Goal: Task Accomplishment & Management: Complete application form

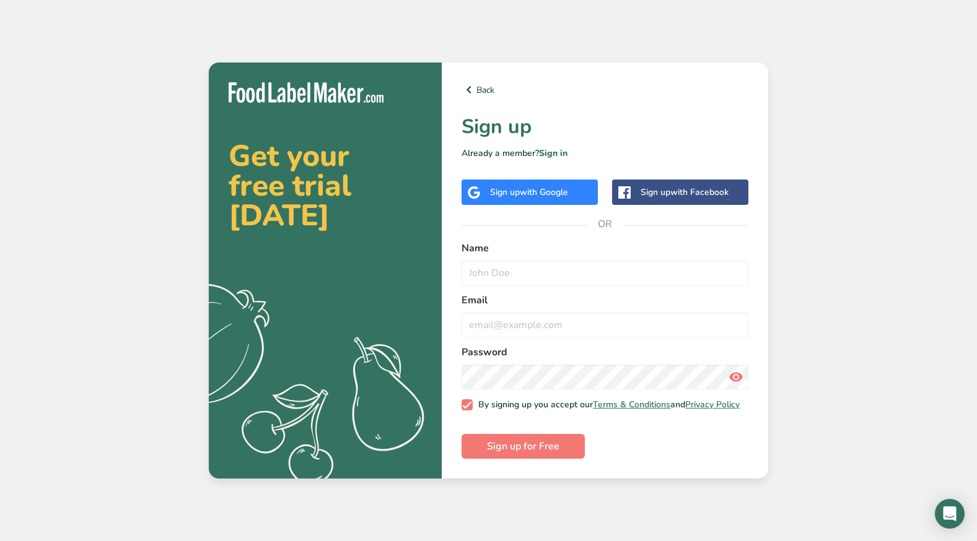
drag, startPoint x: 663, startPoint y: 131, endPoint x: 653, endPoint y: 125, distance: 12.0
click at [653, 125] on h1 "Sign up" at bounding box center [604, 127] width 287 height 30
click at [560, 217] on div "Back Sign up Already a member? Sign in Sign up with Google Sign up with Faceboo…" at bounding box center [605, 271] width 326 height 416
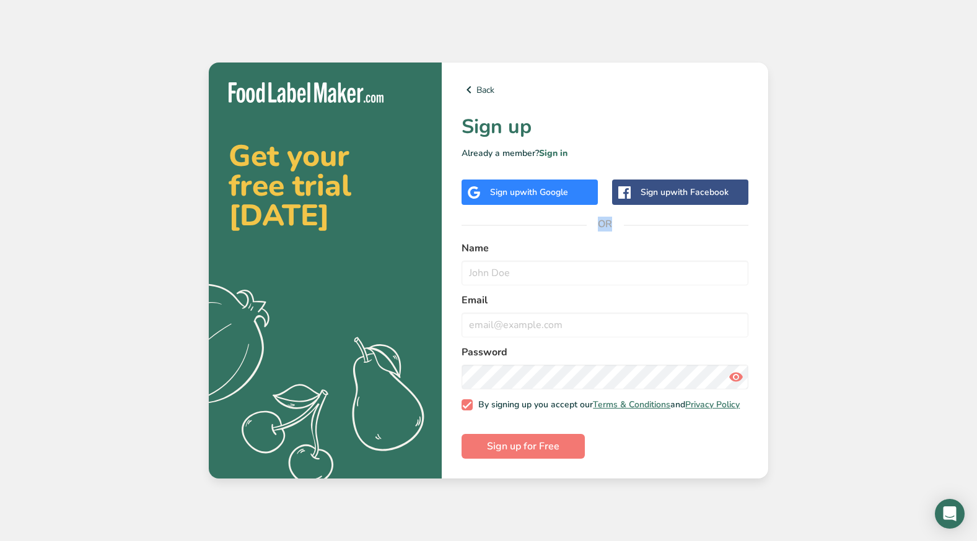
click at [560, 217] on div "Back Sign up Already a member? Sign in Sign up with Google Sign up with Faceboo…" at bounding box center [605, 271] width 326 height 416
click at [683, 94] on div "Back Sign up Already a member? Sign in Sign up with Google Sign up with Faceboo…" at bounding box center [605, 271] width 326 height 416
click at [509, 197] on div "Sign up with Google" at bounding box center [529, 192] width 136 height 25
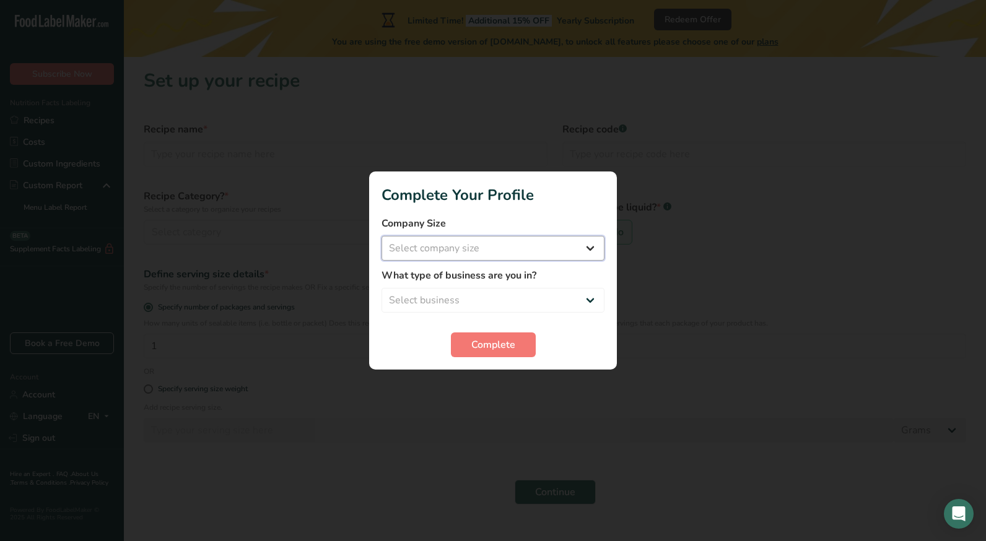
click at [552, 254] on select "Select company size Fewer than 10 Employees 10 to 50 Employees 51 to 500 Employ…" at bounding box center [493, 248] width 223 height 25
select select "1"
click at [382, 236] on select "Select company size Fewer than 10 Employees 10 to 50 Employees 51 to 500 Employ…" at bounding box center [493, 248] width 223 height 25
click at [531, 308] on select "Select business Packaged Food Manufacturer Restaurant & Cafe Bakery Meal Plans …" at bounding box center [493, 300] width 223 height 25
select select "8"
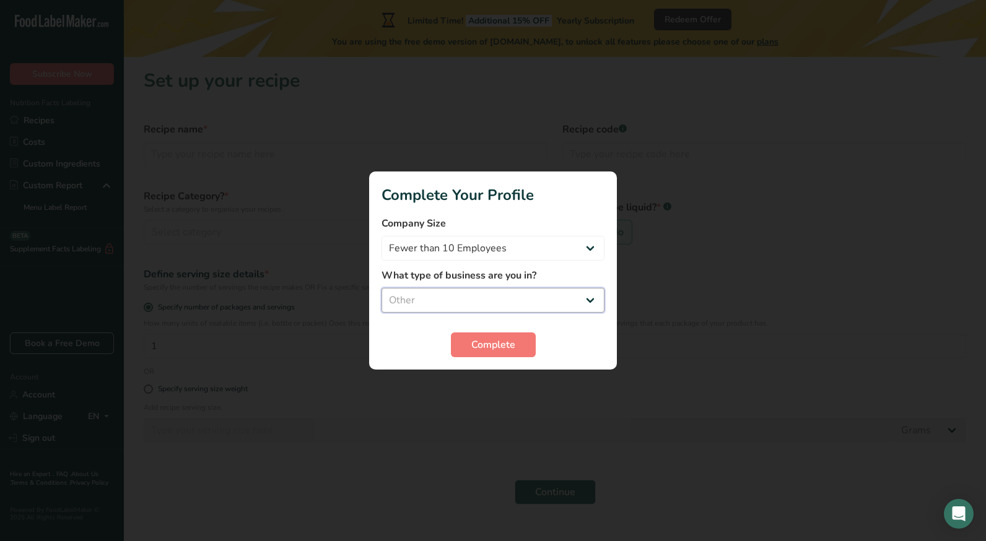
click at [382, 288] on select "Select business Packaged Food Manufacturer Restaurant & Cafe Bakery Meal Plans …" at bounding box center [493, 300] width 223 height 25
click at [488, 349] on span "Complete" at bounding box center [493, 345] width 44 height 15
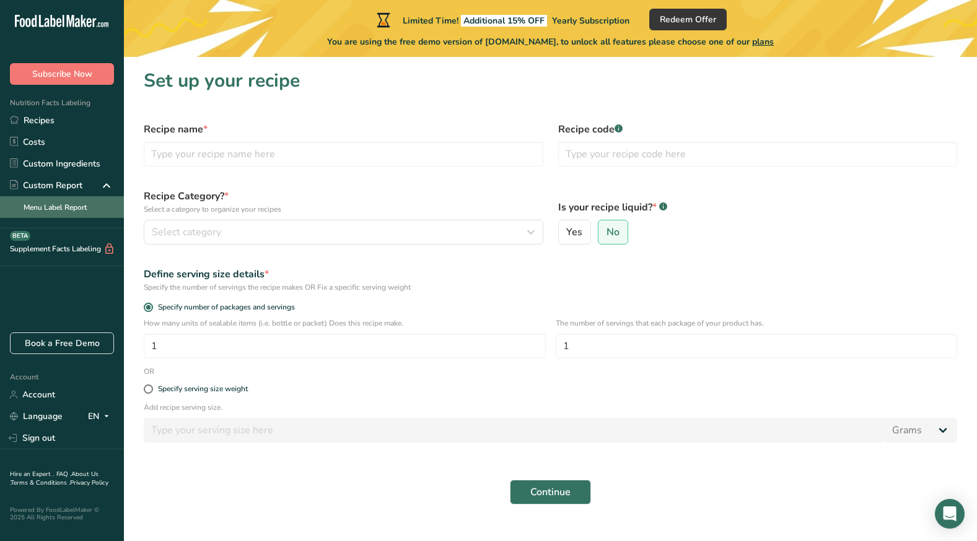
click at [89, 207] on link "Menu Label Report" at bounding box center [62, 207] width 124 height 22
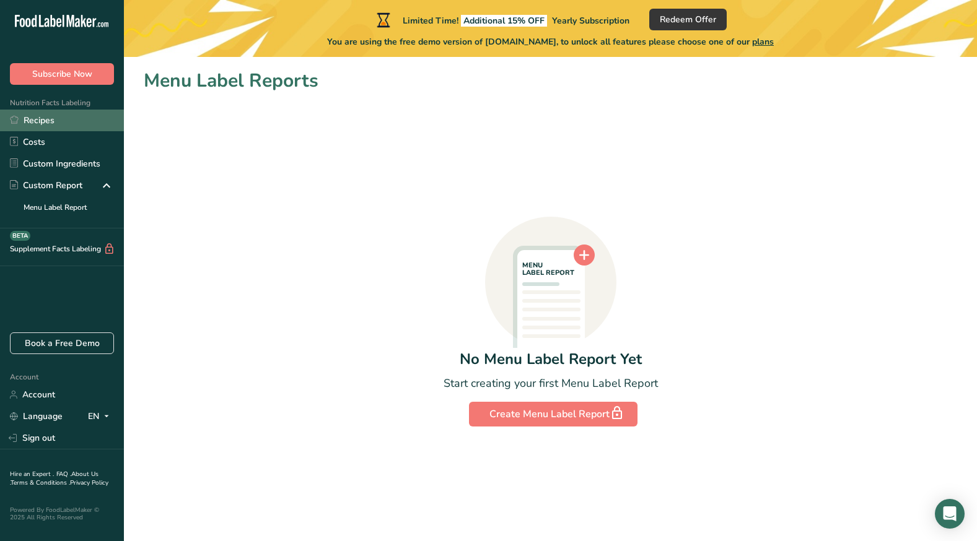
click at [71, 125] on link "Recipes" at bounding box center [62, 121] width 124 height 22
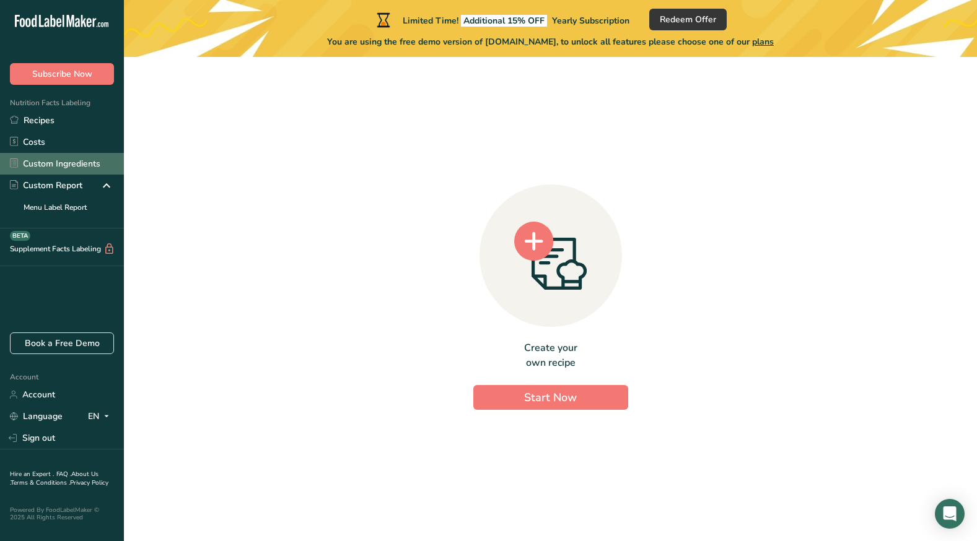
click at [72, 153] on link "Custom Ingredients" at bounding box center [62, 164] width 124 height 22
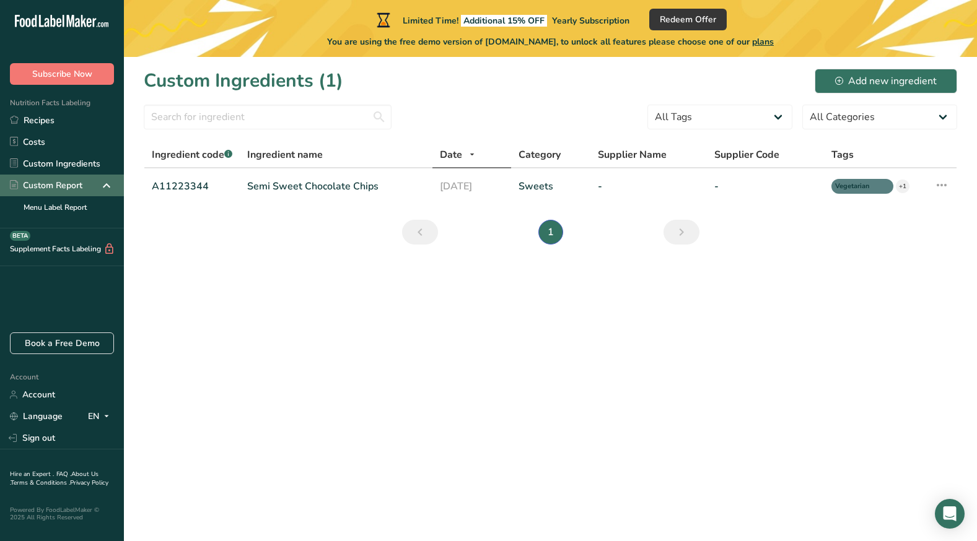
click at [82, 193] on div "Custom Report" at bounding box center [62, 186] width 124 height 22
click at [771, 45] on span "plans" at bounding box center [763, 42] width 22 height 12
